Goal: Task Accomplishment & Management: Use online tool/utility

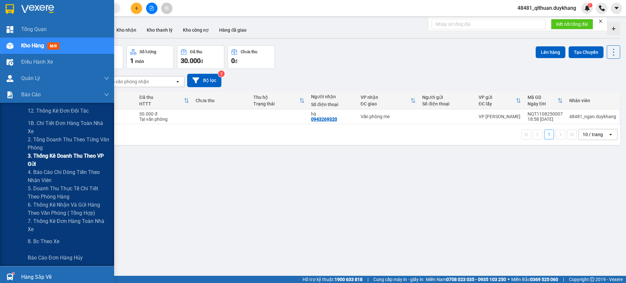
click at [33, 155] on span "3. Thống kê doanh Thu theo VP Gửi" at bounding box center [69, 160] width 82 height 16
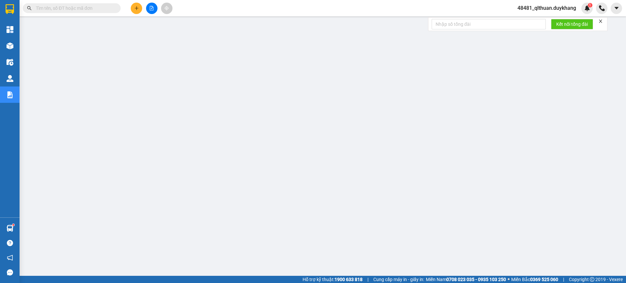
click at [101, 9] on input "text" at bounding box center [74, 8] width 77 height 7
paste input "0357843373"
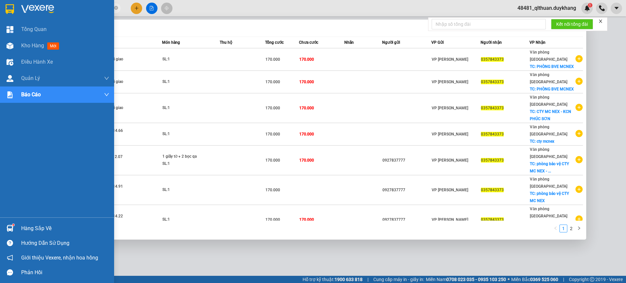
type input "0357843373"
click at [14, 185] on div "Tổng Quan Kho hàng mới Điều hành xe Quản [PERSON_NAME] lý thu hộ Quản lý chuyến…" at bounding box center [57, 119] width 114 height 196
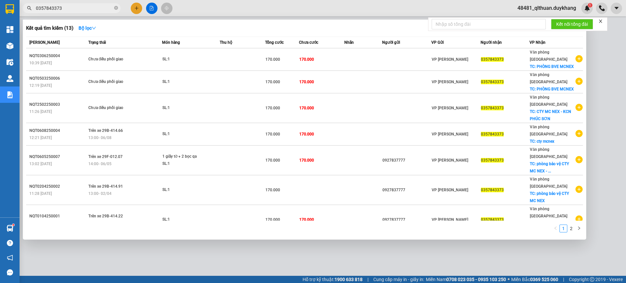
click at [613, 60] on div at bounding box center [313, 141] width 626 height 283
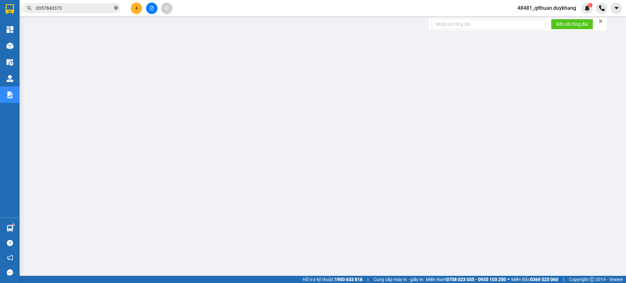
click at [117, 8] on icon "close-circle" at bounding box center [116, 8] width 4 height 4
paste input "0983787666"
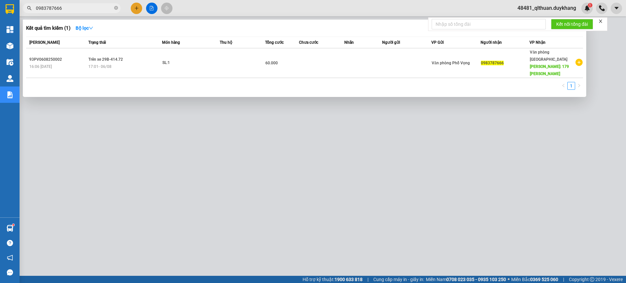
type input "0983787666"
click at [116, 8] on icon "close-circle" at bounding box center [116, 8] width 4 height 4
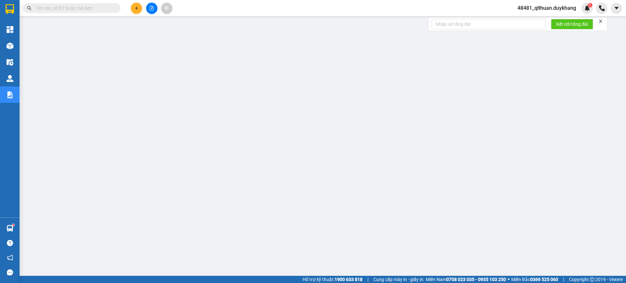
paste input "0828204710"
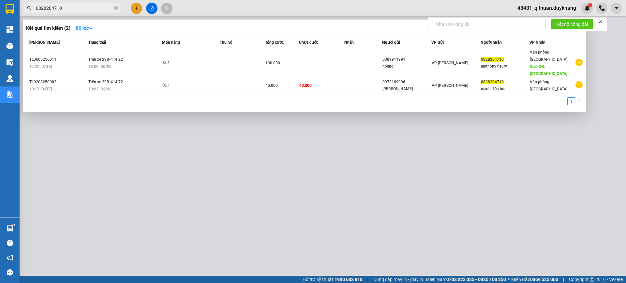
type input "0828204710"
click at [117, 8] on icon "close-circle" at bounding box center [116, 8] width 4 height 4
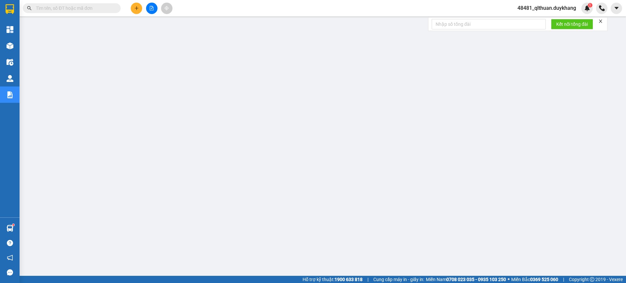
paste input "0947621345"
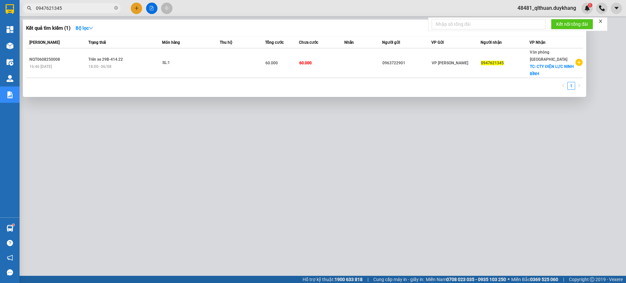
type input "0947621345"
click at [116, 6] on icon "close-circle" at bounding box center [116, 8] width 4 height 4
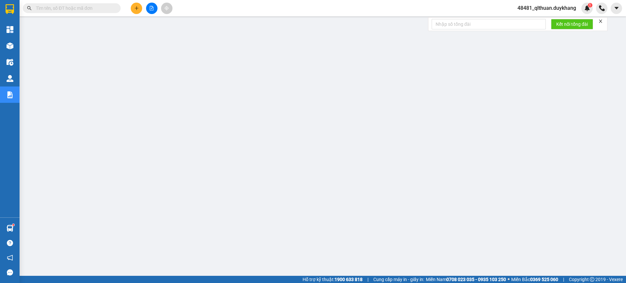
paste input "0946949690"
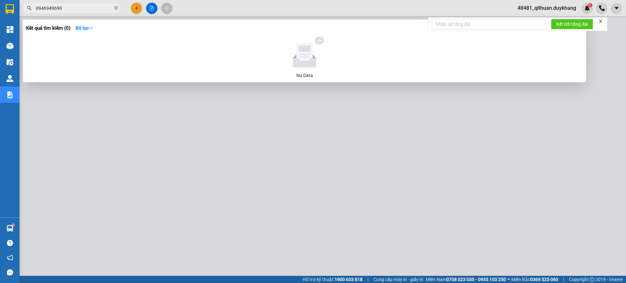
type input "0946949690"
click at [116, 8] on icon "close-circle" at bounding box center [116, 8] width 4 height 4
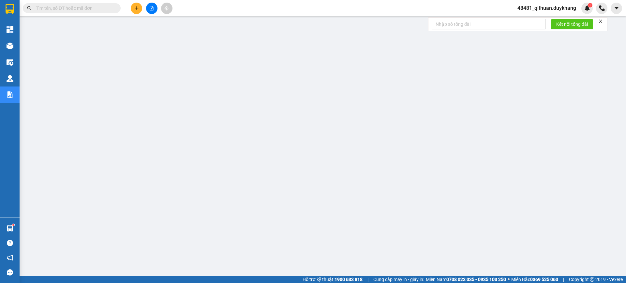
paste input "0989968833"
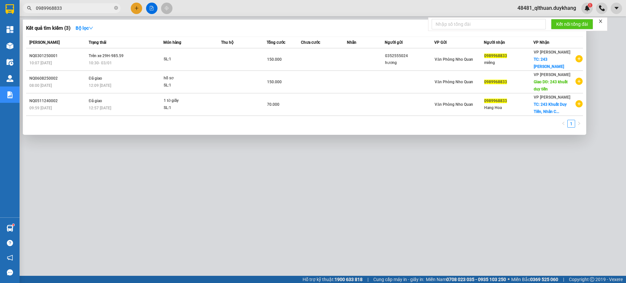
type input "0989968833"
click at [115, 7] on icon "close-circle" at bounding box center [116, 8] width 4 height 4
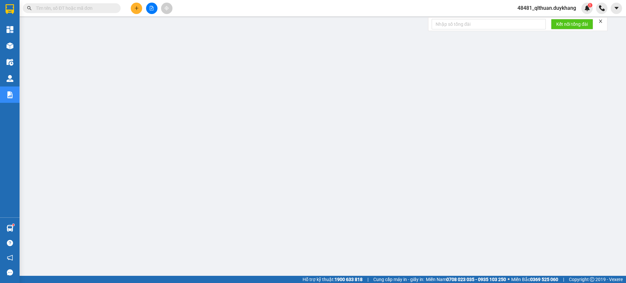
click at [97, 9] on input "text" at bounding box center [74, 8] width 77 height 7
paste input "0983988551"
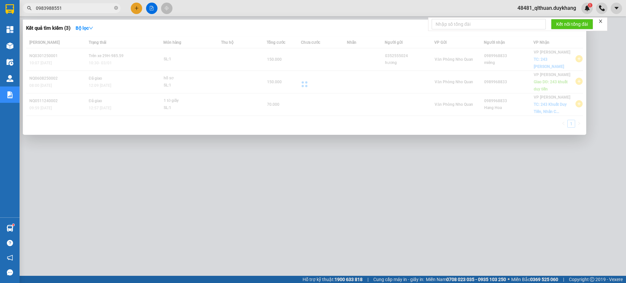
type input "0983988551"
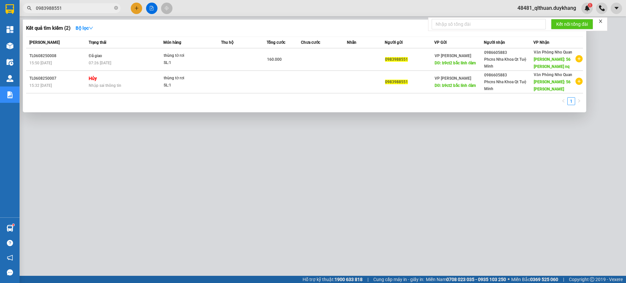
click at [299, 240] on div at bounding box center [313, 141] width 626 height 283
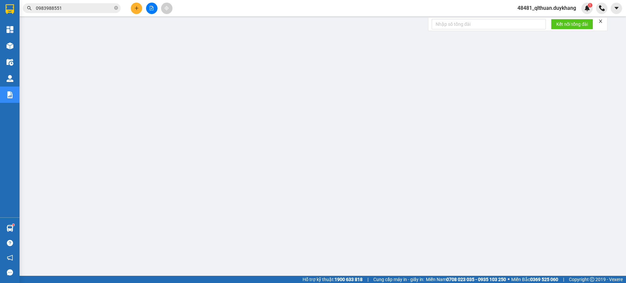
click at [109, 6] on input "0983988551" at bounding box center [74, 8] width 77 height 7
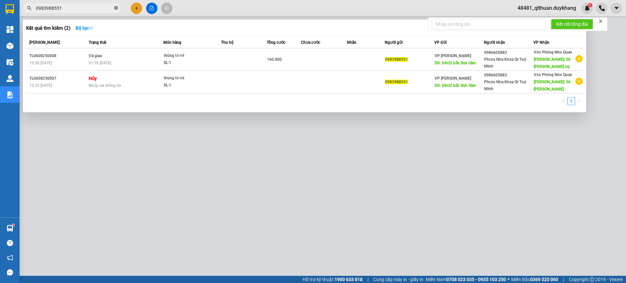
click at [116, 9] on icon "close-circle" at bounding box center [116, 8] width 4 height 4
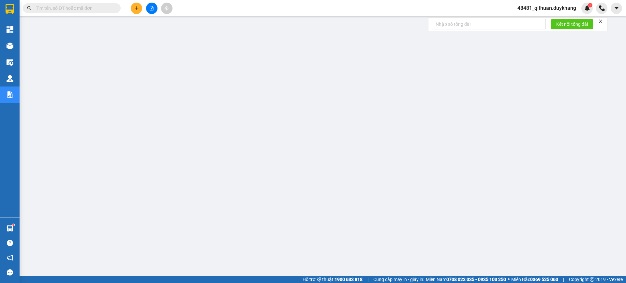
paste input "0983988551"
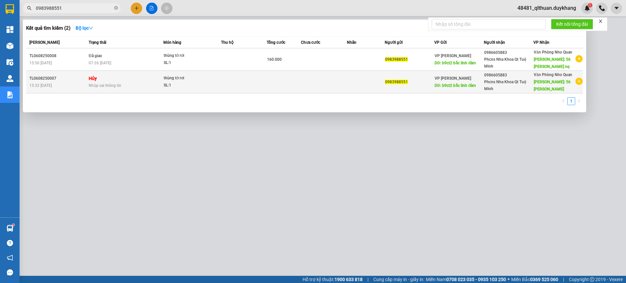
type input "0983988551"
drag, startPoint x: 441, startPoint y: 84, endPoint x: 359, endPoint y: 90, distance: 82.1
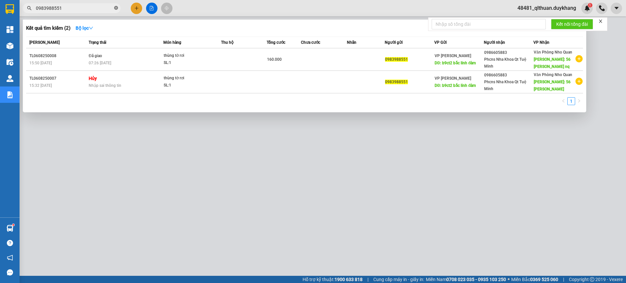
click at [115, 9] on icon "close-circle" at bounding box center [116, 8] width 4 height 4
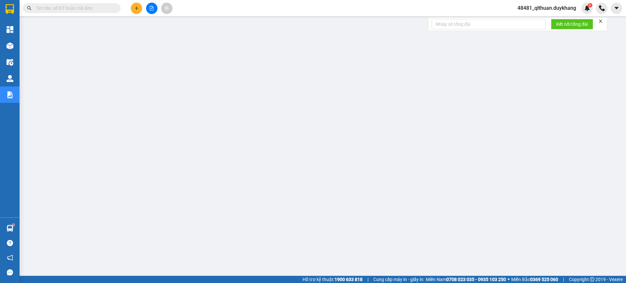
paste input "0963212465"
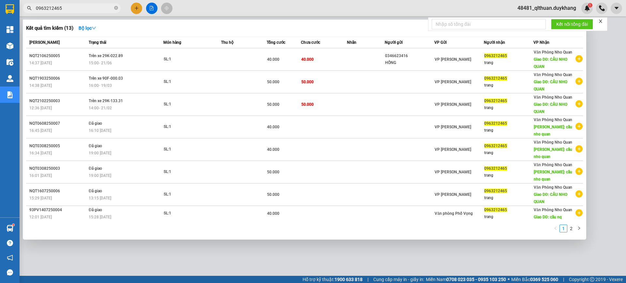
type input "0963212465"
click at [113, 8] on input "0963212465" at bounding box center [74, 8] width 77 height 7
click at [116, 8] on icon "close-circle" at bounding box center [116, 8] width 4 height 4
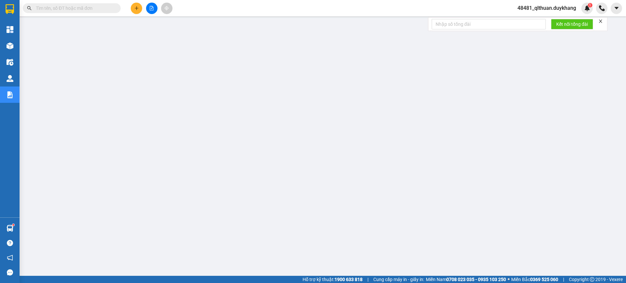
click at [105, 8] on input "text" at bounding box center [74, 8] width 77 height 7
paste input "0911190669"
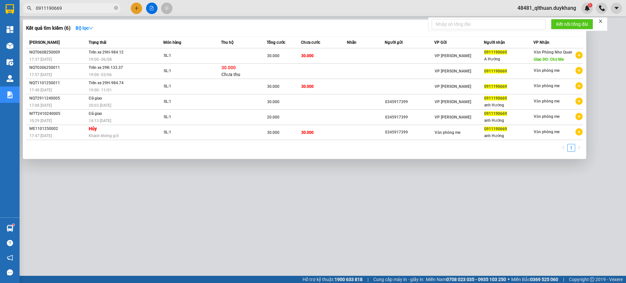
type input "0911190669"
click at [420, 231] on div at bounding box center [313, 141] width 626 height 283
click at [117, 8] on icon "close-circle" at bounding box center [116, 8] width 4 height 4
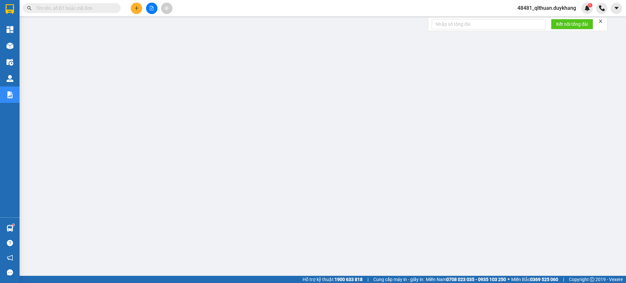
click at [101, 7] on input "text" at bounding box center [74, 8] width 77 height 7
paste input "0987052399"
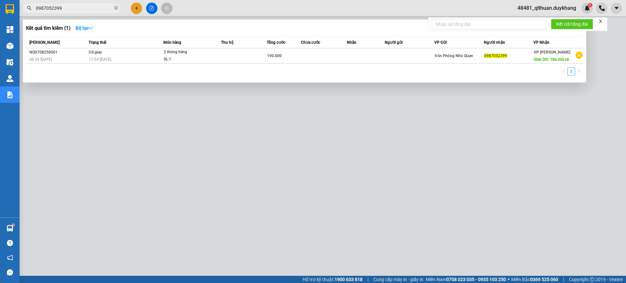
type input "0987052399"
